Goal: Information Seeking & Learning: Learn about a topic

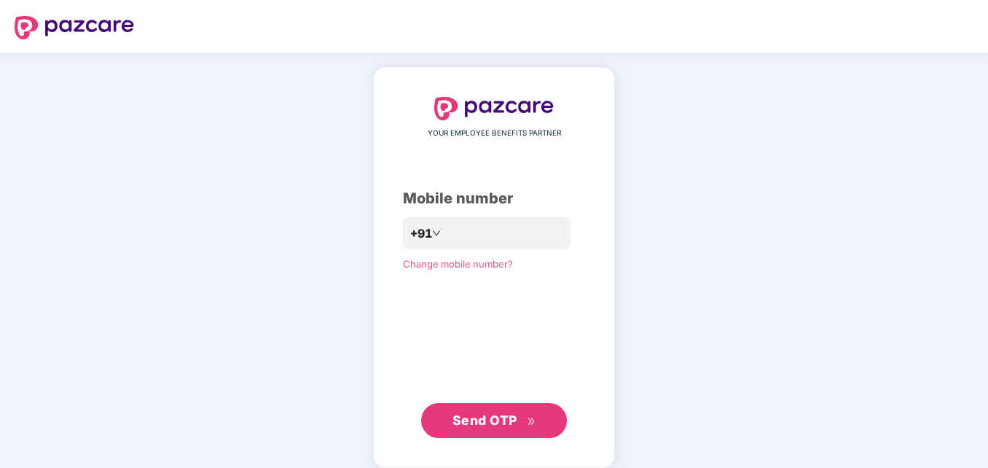
click at [487, 424] on span "Send OTP" at bounding box center [484, 419] width 65 height 15
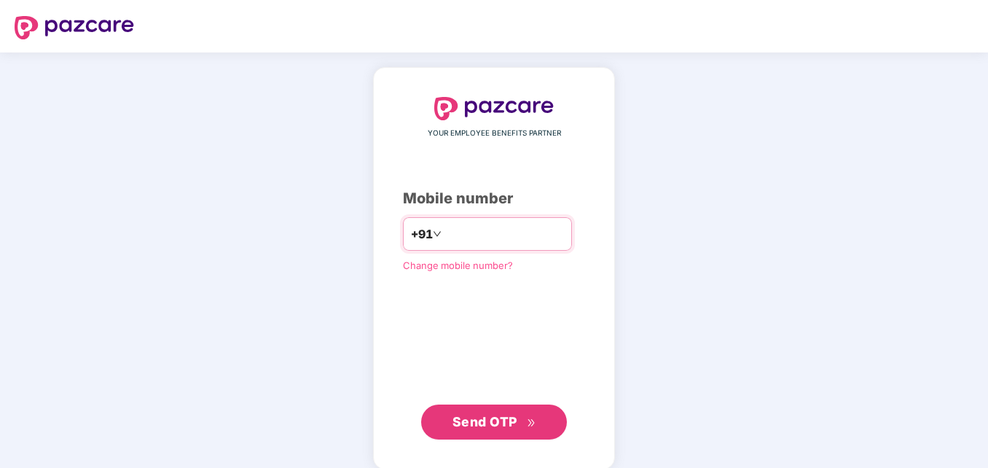
click at [444, 229] on input "**********" at bounding box center [503, 233] width 119 height 23
type input "**********"
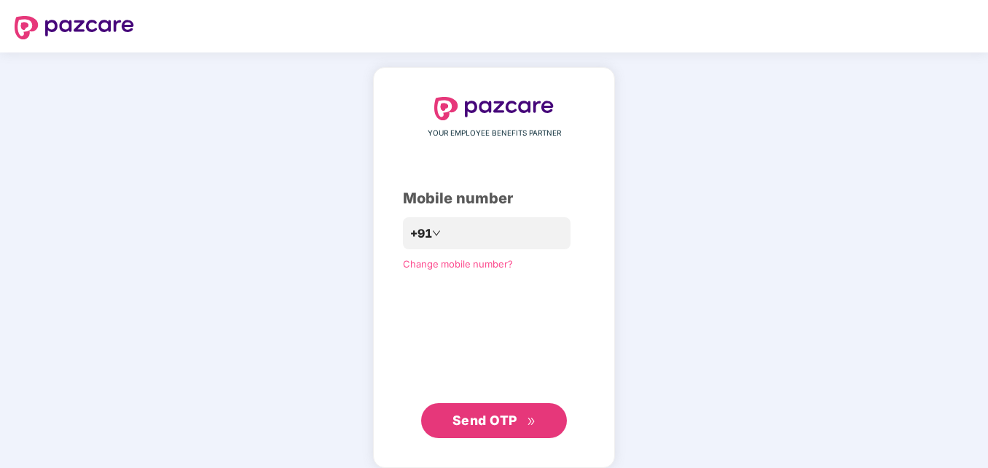
click at [495, 423] on span "Send OTP" at bounding box center [484, 419] width 65 height 15
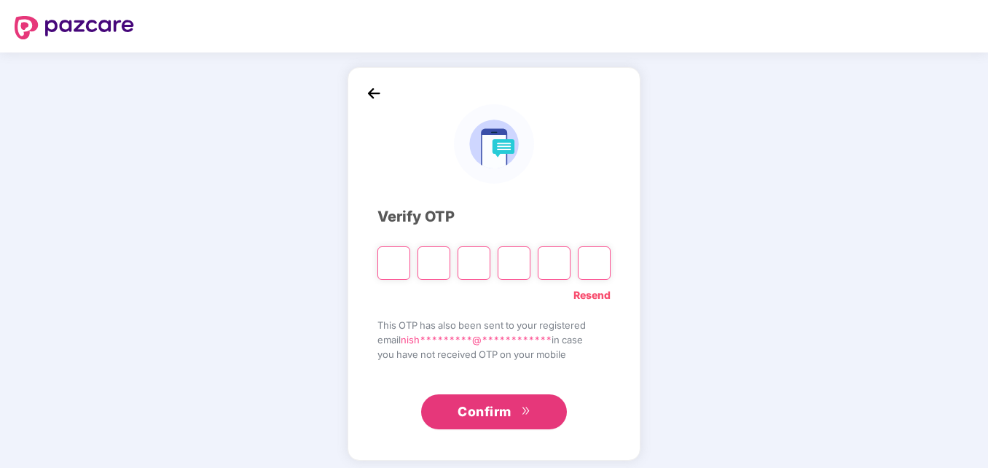
type input "*"
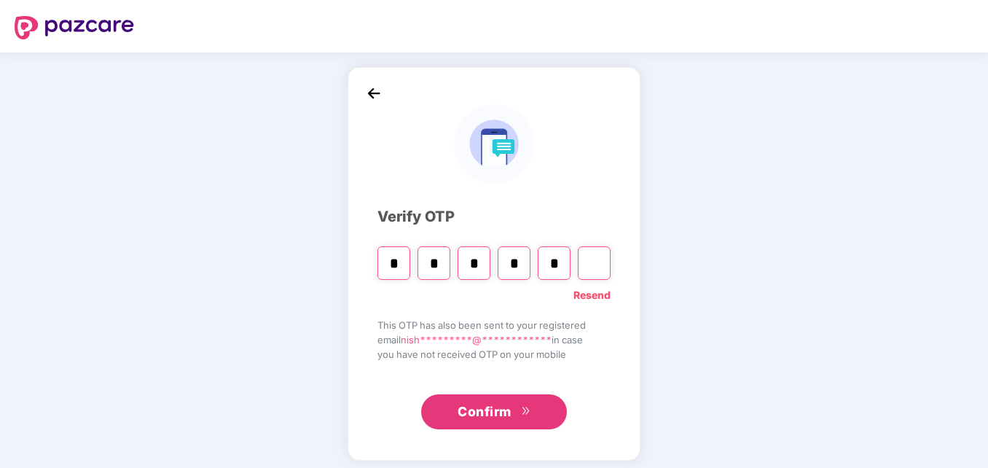
type input "*"
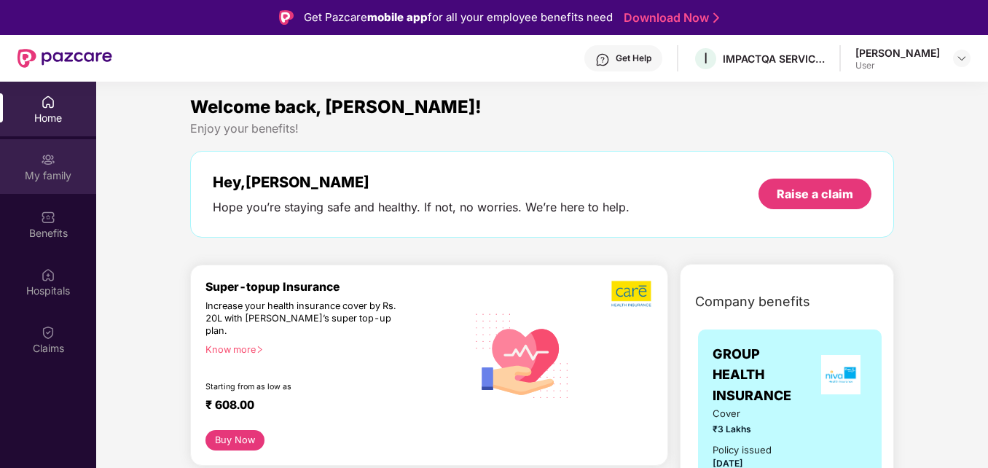
click at [49, 168] on div "My family" at bounding box center [48, 175] width 96 height 15
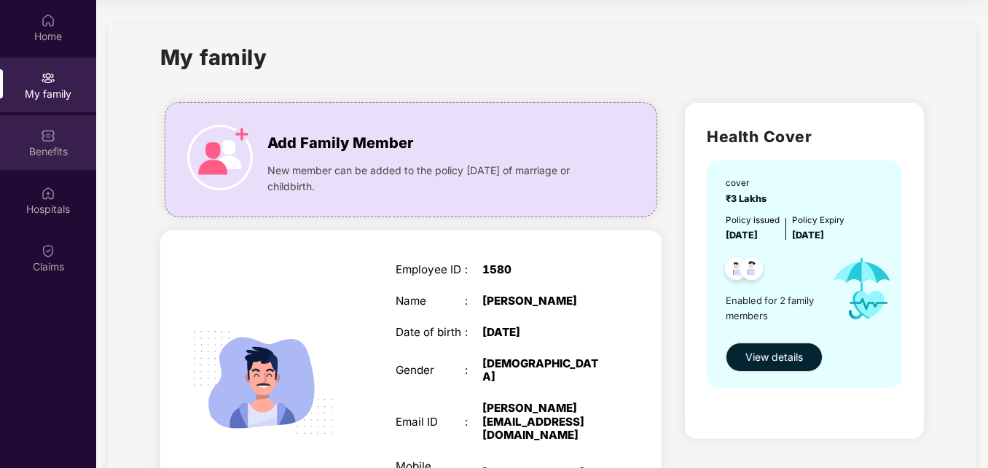
click at [44, 146] on div "Benefits" at bounding box center [48, 151] width 96 height 15
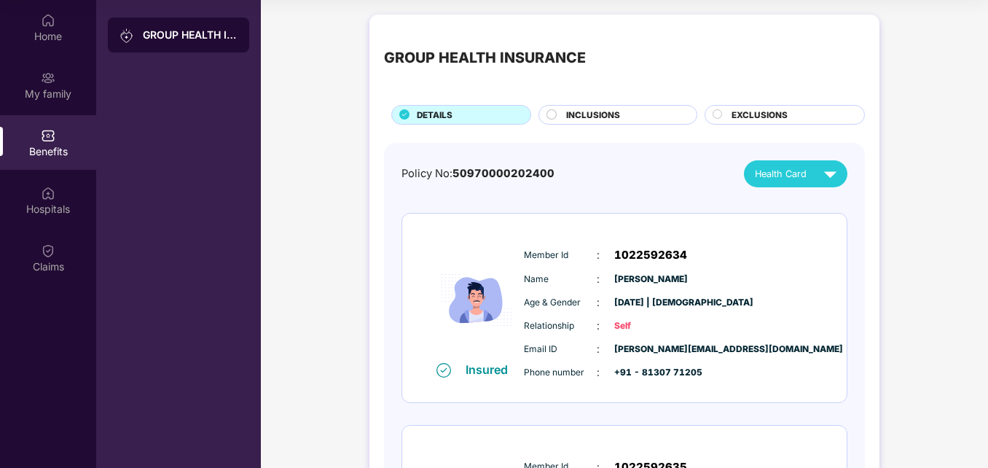
click at [479, 117] on div "DETAILS" at bounding box center [466, 116] width 114 height 15
click at [600, 114] on span "INCLUSIONS" at bounding box center [593, 115] width 54 height 13
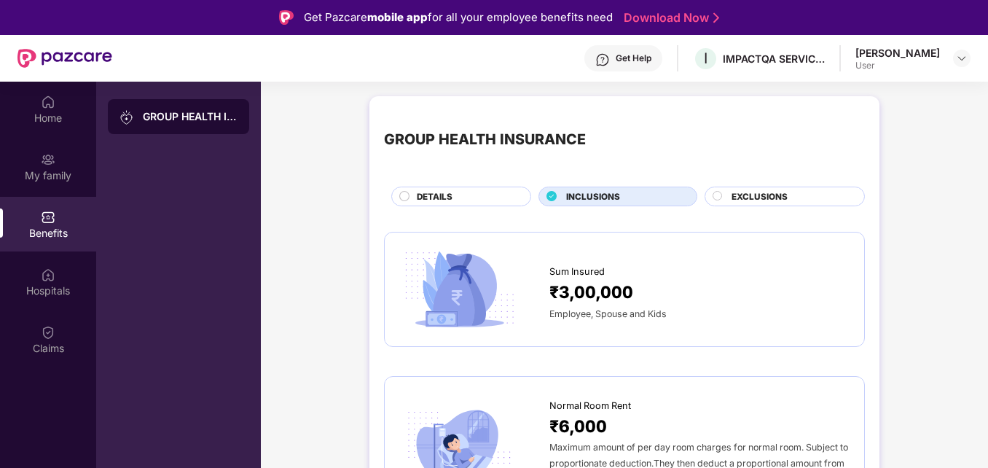
click at [752, 196] on span "EXCLUSIONS" at bounding box center [759, 196] width 56 height 13
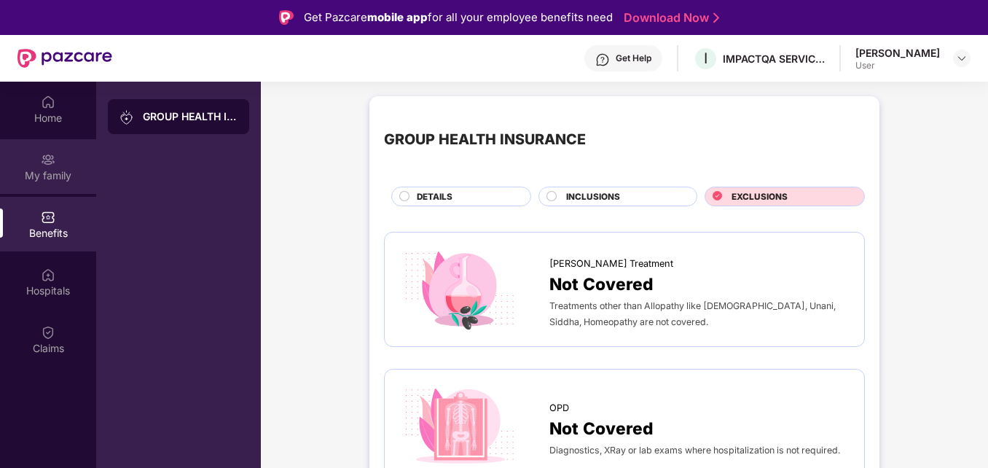
click at [45, 168] on div "My family" at bounding box center [48, 175] width 96 height 15
